Goal: Task Accomplishment & Management: Use online tool/utility

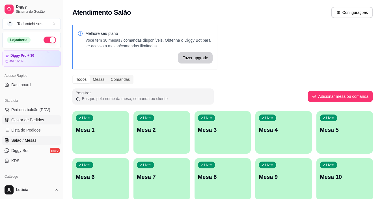
click at [26, 116] on link "Gestor de Pedidos" at bounding box center [31, 119] width 59 height 9
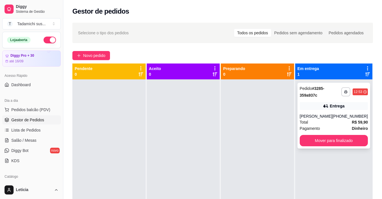
click at [330, 119] on div "[PERSON_NAME]" at bounding box center [316, 116] width 33 height 6
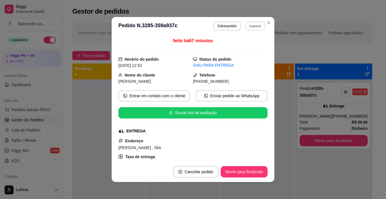
click at [250, 23] on button "Imprimir" at bounding box center [256, 25] width 20 height 9
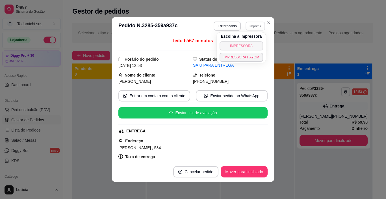
click at [246, 47] on button "IMPRESSORA" at bounding box center [242, 45] width 44 height 9
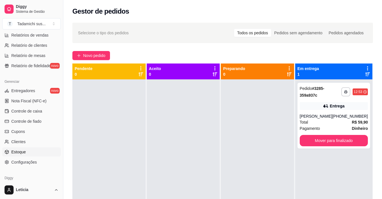
scroll to position [208, 0]
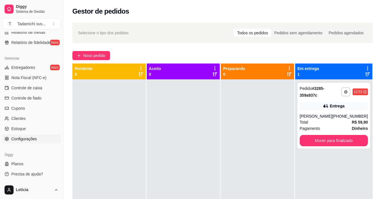
click at [31, 141] on span "Configurações" at bounding box center [23, 139] width 25 height 6
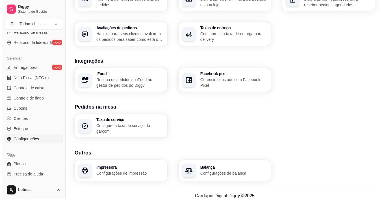
scroll to position [198, 0]
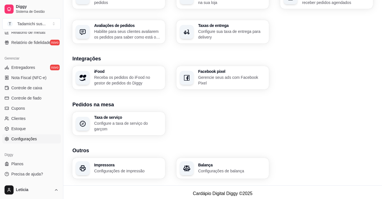
click at [139, 163] on h3 "Impressora" at bounding box center [128, 165] width 68 height 4
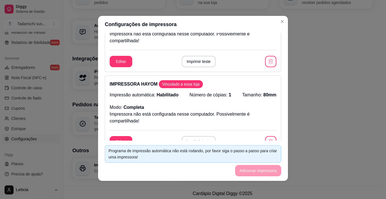
scroll to position [0, 0]
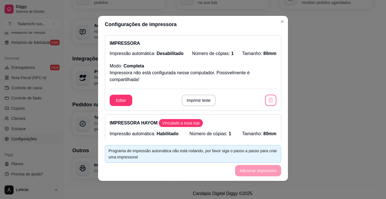
click at [268, 99] on icon "button" at bounding box center [271, 100] width 6 height 6
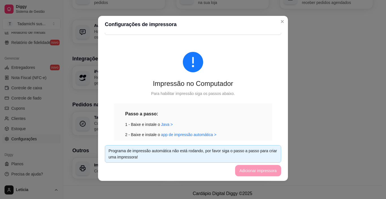
scroll to position [85, 0]
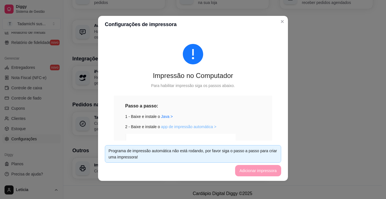
click at [169, 125] on link "app de impressão automática >" at bounding box center [188, 126] width 55 height 5
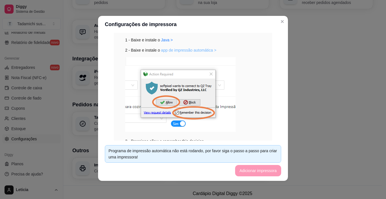
scroll to position [170, 0]
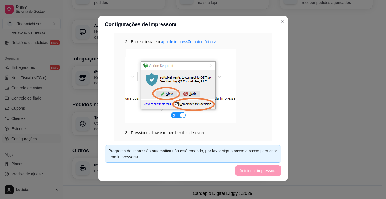
click at [209, 63] on img at bounding box center [180, 86] width 111 height 74
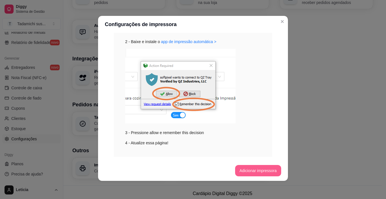
click at [260, 168] on button "Adicionar impressora" at bounding box center [258, 170] width 46 height 11
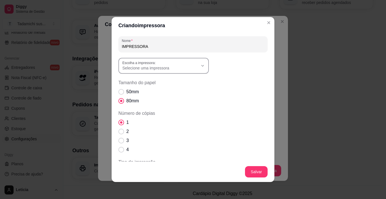
click at [147, 63] on label "Escolha a impressora:" at bounding box center [139, 62] width 35 height 5
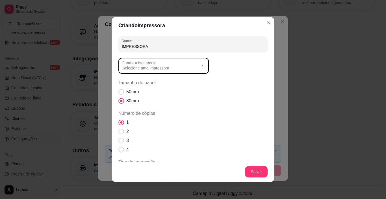
click at [155, 108] on span "EPSON TM-T20X Receipt" at bounding box center [158, 108] width 73 height 5
type input "EPSON TM-T20X Receipt"
select select "EPSON TM-T20X Receipt"
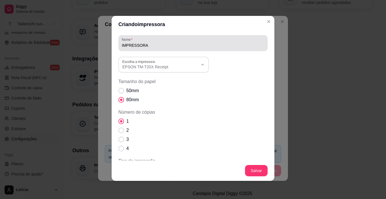
scroll to position [0, 0]
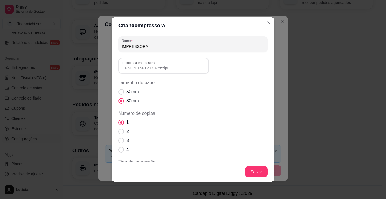
click at [165, 44] on input "IMPRESSORA" at bounding box center [193, 47] width 143 height 6
type input "IMPRESSORA LG"
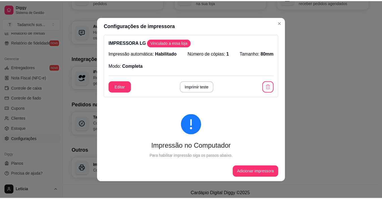
scroll to position [85, 0]
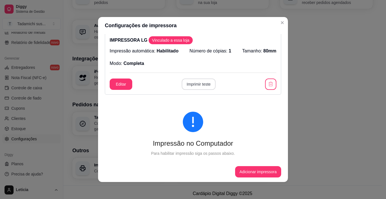
click at [197, 85] on button "Imprimir teste" at bounding box center [199, 83] width 34 height 11
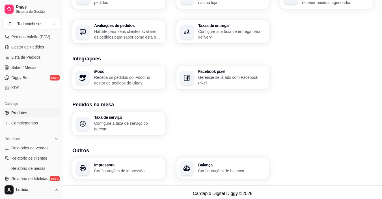
scroll to position [39, 0]
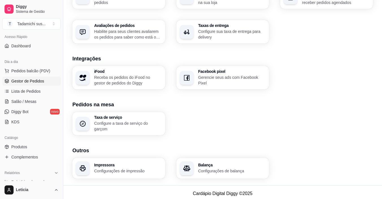
click at [31, 81] on span "Gestor de Pedidos" at bounding box center [27, 81] width 33 height 6
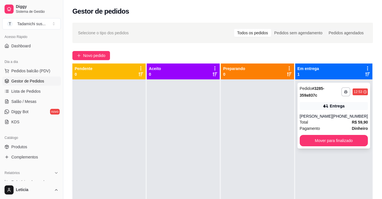
click at [326, 110] on div "**********" at bounding box center [334, 116] width 73 height 66
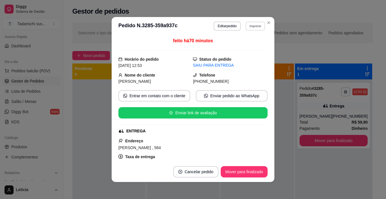
click at [252, 25] on button "Imprimir" at bounding box center [256, 25] width 20 height 9
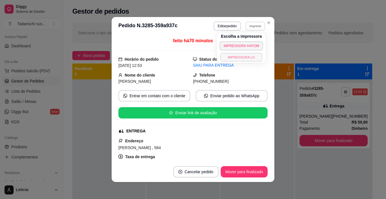
click at [247, 60] on button "IMPRESSORA LG" at bounding box center [242, 57] width 42 height 9
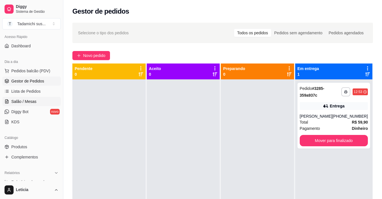
click at [34, 102] on span "Salão / Mesas" at bounding box center [23, 101] width 25 height 6
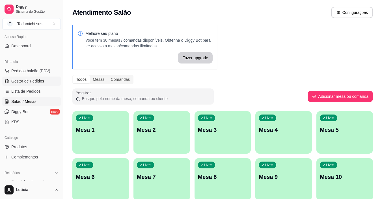
click at [40, 81] on span "Gestor de Pedidos" at bounding box center [27, 81] width 33 height 6
